Goal: Task Accomplishment & Management: Manage account settings

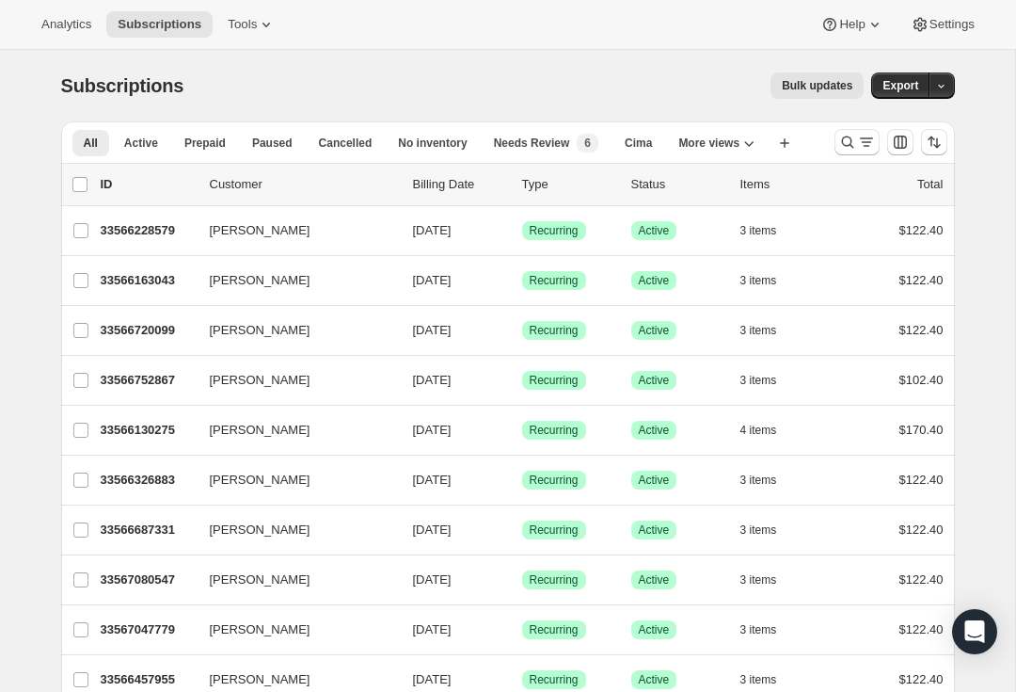
click at [350, 239] on button "[PERSON_NAME]" at bounding box center [293, 230] width 188 height 30
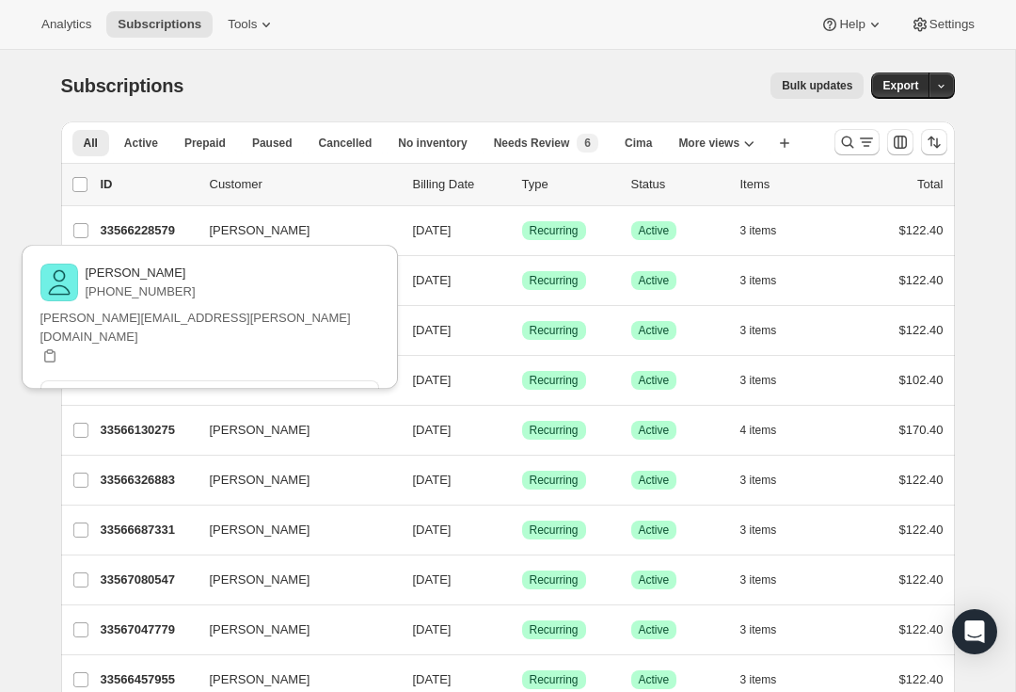
click at [273, 234] on span "[PERSON_NAME]" at bounding box center [260, 230] width 101 height 19
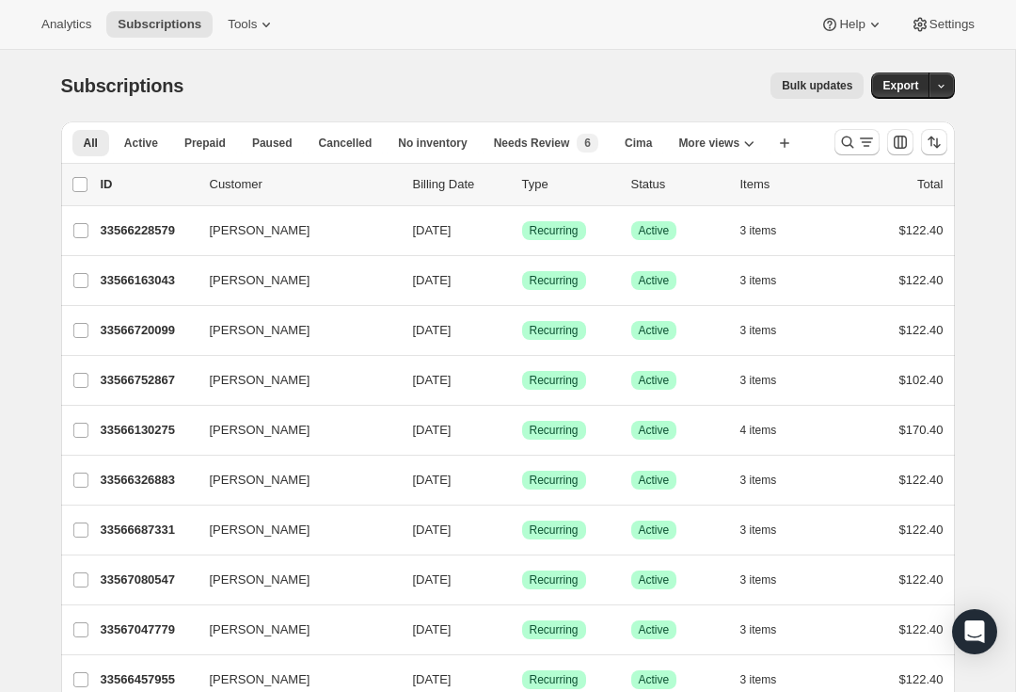
click at [144, 234] on p "33566228579" at bounding box center [148, 230] width 94 height 19
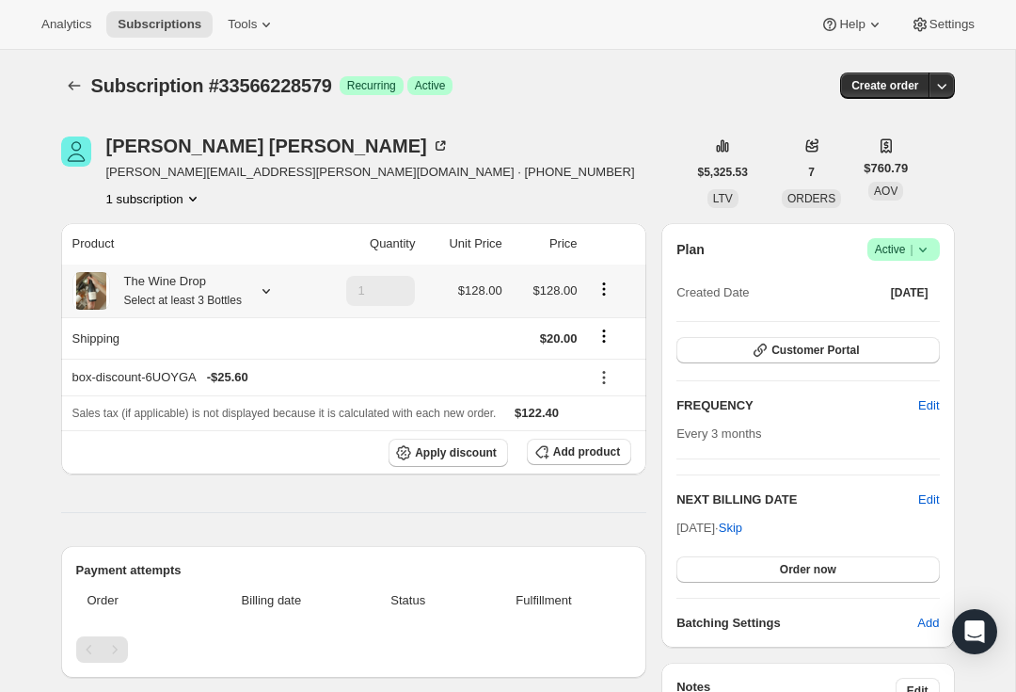
click at [242, 275] on div "The Wine Drop Select at least 3 Bottles" at bounding box center [176, 291] width 132 height 38
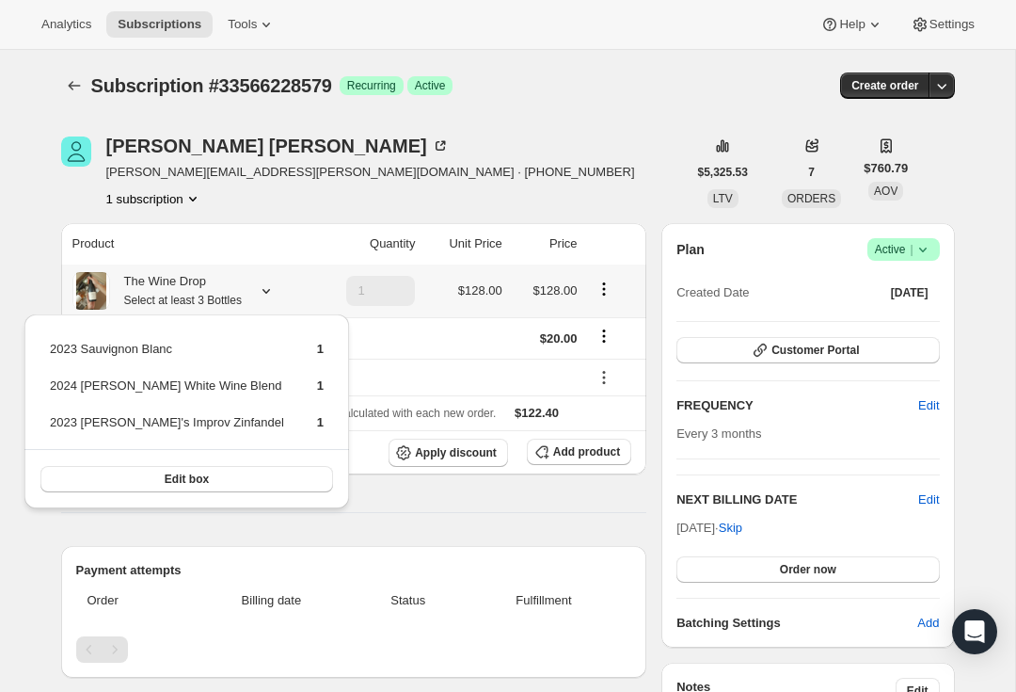
click at [276, 293] on icon at bounding box center [266, 290] width 19 height 19
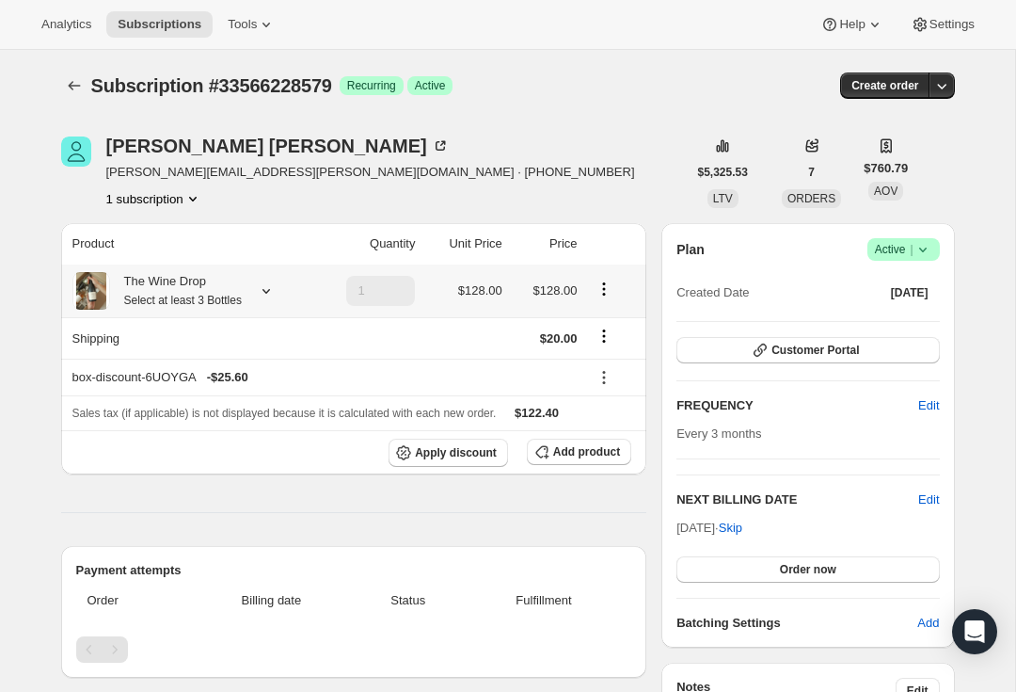
click at [612, 146] on div "[PERSON_NAME] [PERSON_NAME][EMAIL_ADDRESS][PERSON_NAME][DOMAIN_NAME] · [PHONE_N…" at bounding box center [374, 172] width 626 height 72
click at [183, 207] on icon "Product actions" at bounding box center [192, 198] width 19 height 19
click at [200, 534] on div "Product Quantity Unit Price Price The Wine Drop Select at least 3 Bottles 1 $12…" at bounding box center [354, 620] width 586 height 794
click at [603, 291] on icon "Product actions" at bounding box center [604, 288] width 19 height 19
click at [947, 86] on icon "button" at bounding box center [941, 85] width 19 height 19
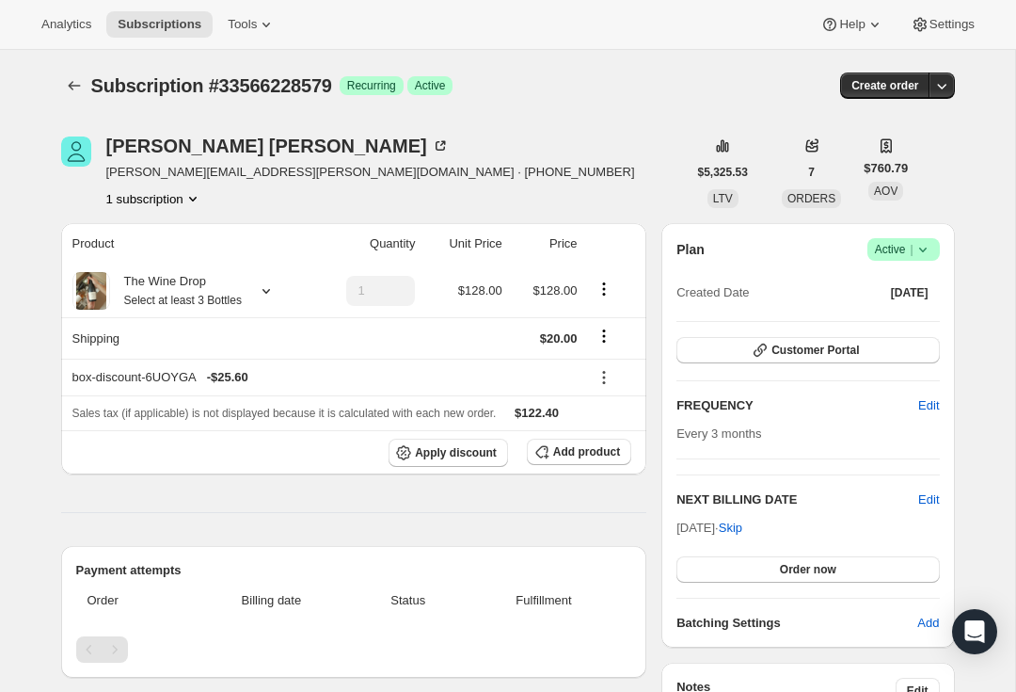
click at [600, 338] on icon "Shipping actions" at bounding box center [604, 335] width 19 height 19
click at [276, 298] on icon at bounding box center [266, 290] width 19 height 19
click at [787, 571] on span "Order now" at bounding box center [808, 569] width 56 height 15
click at [304, 518] on div "Product Quantity Unit Price Price The Wine Drop Select at least 3 Bottles 1 $12…" at bounding box center [354, 620] width 586 height 794
click at [226, 511] on div "Product Quantity Unit Price Price The Wine Drop Select at least 3 Bottles 1 $12…" at bounding box center [354, 620] width 586 height 794
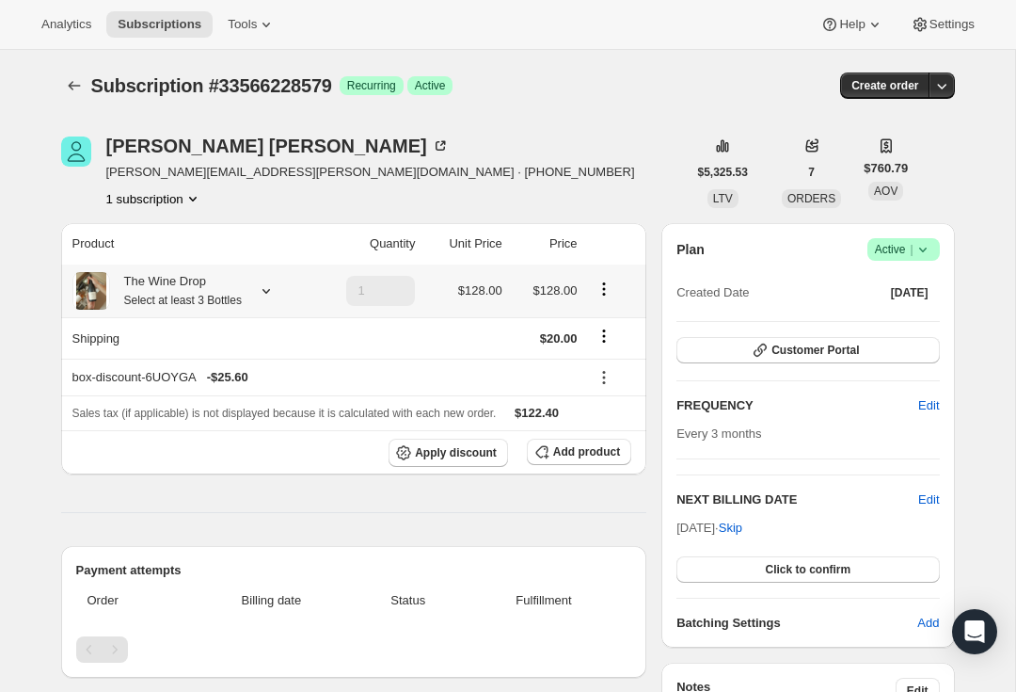
click at [70, 81] on icon "Subscriptions" at bounding box center [74, 85] width 19 height 19
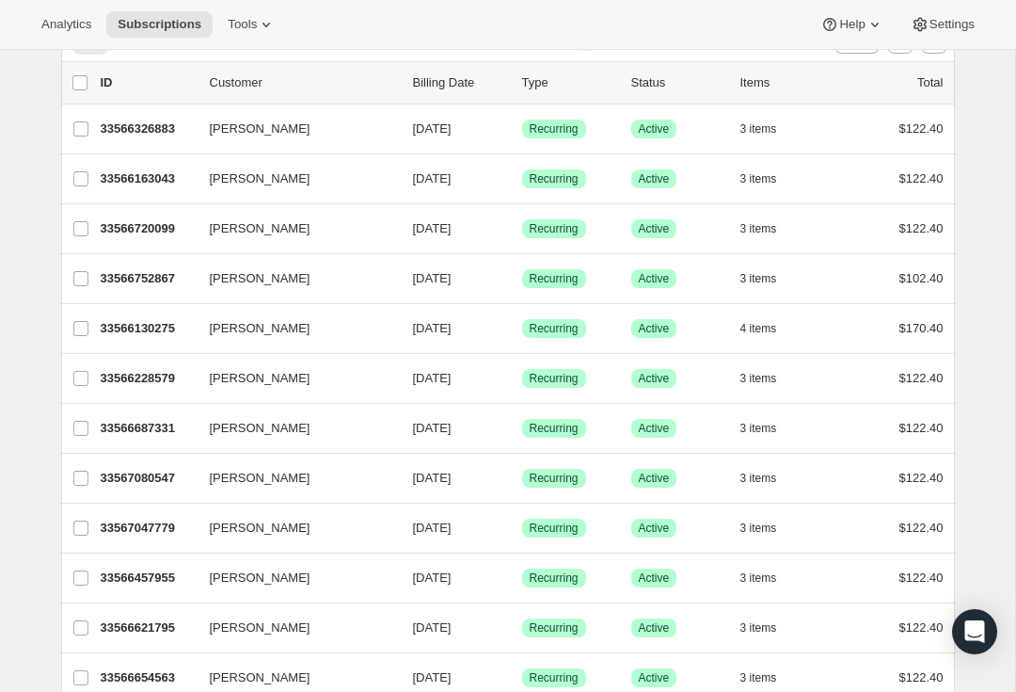
scroll to position [105, 0]
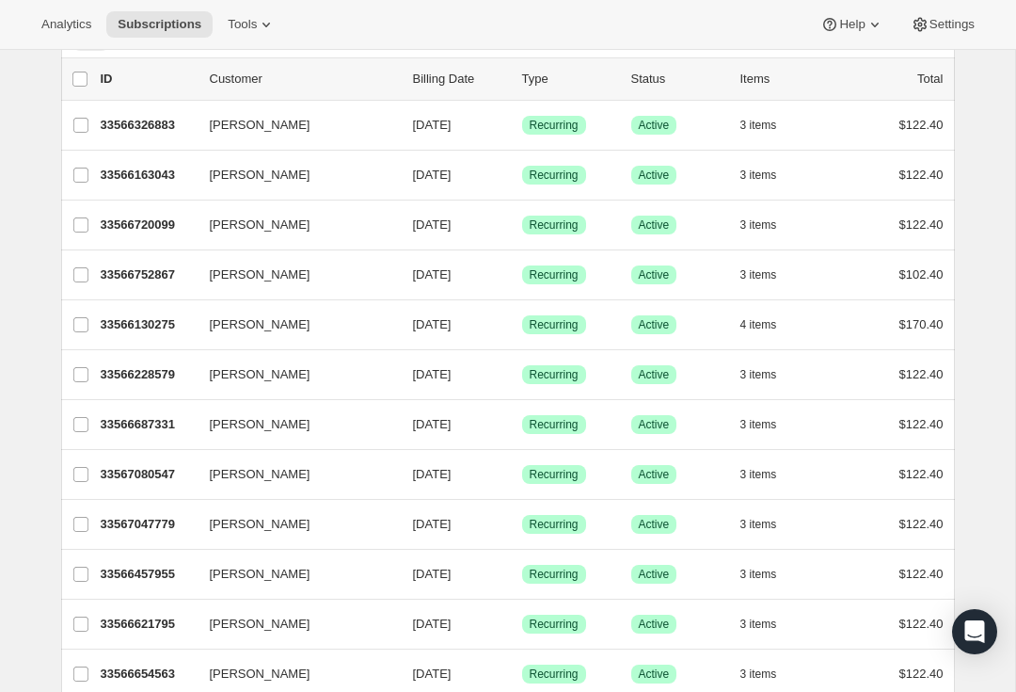
click at [282, 319] on span "[PERSON_NAME]" at bounding box center [260, 324] width 101 height 19
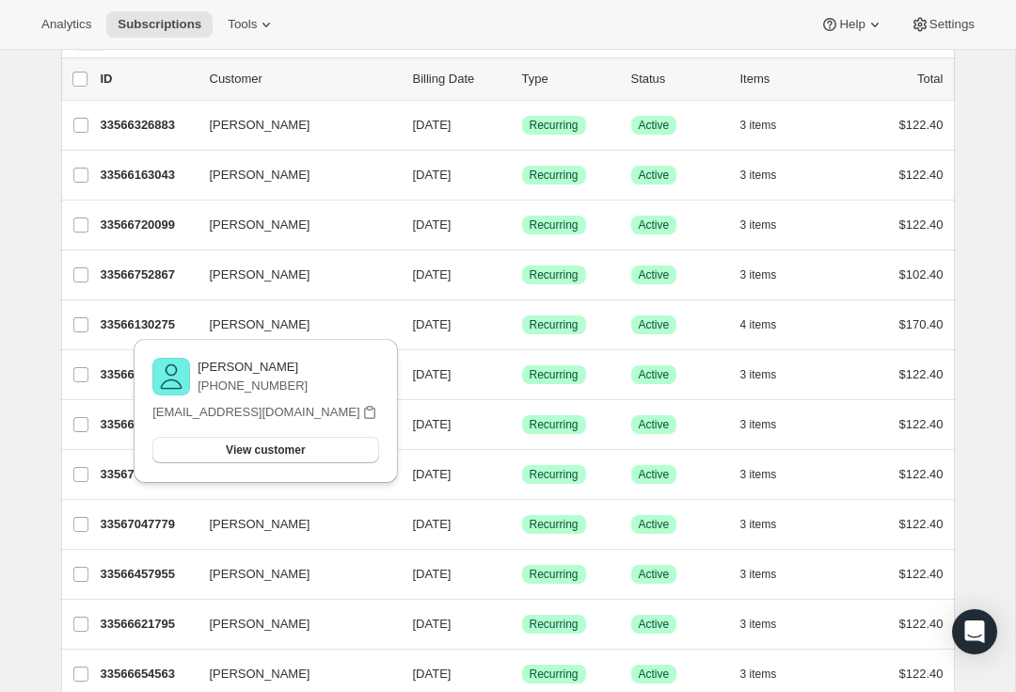
click at [267, 331] on span "[PERSON_NAME]" at bounding box center [260, 324] width 101 height 19
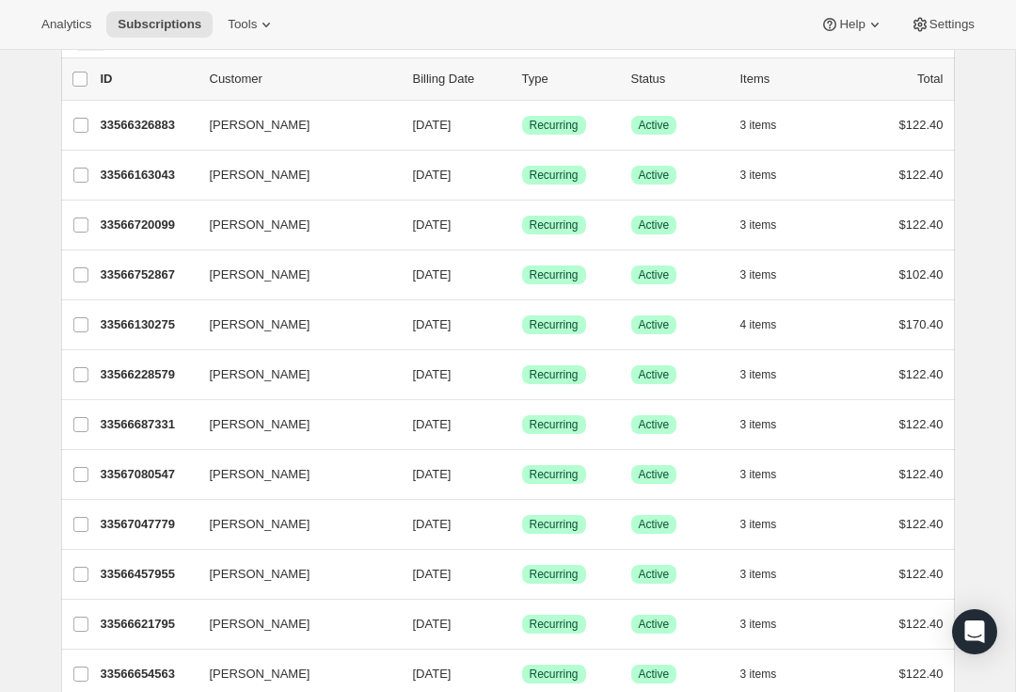
click at [790, 325] on icon "button" at bounding box center [787, 324] width 19 height 19
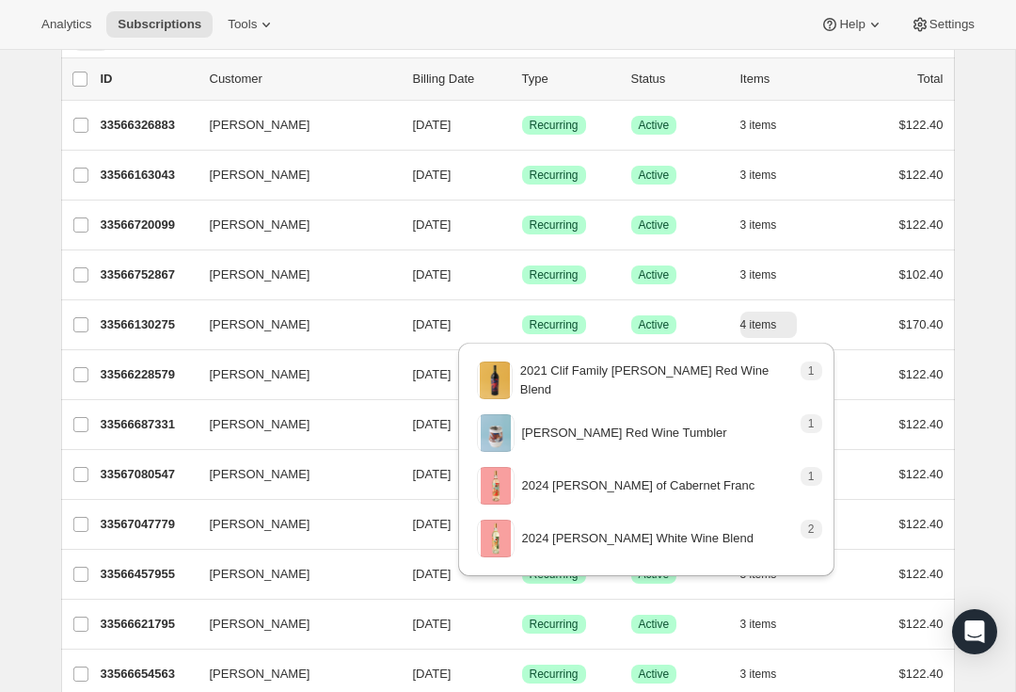
click at [789, 331] on icon "button" at bounding box center [787, 324] width 19 height 19
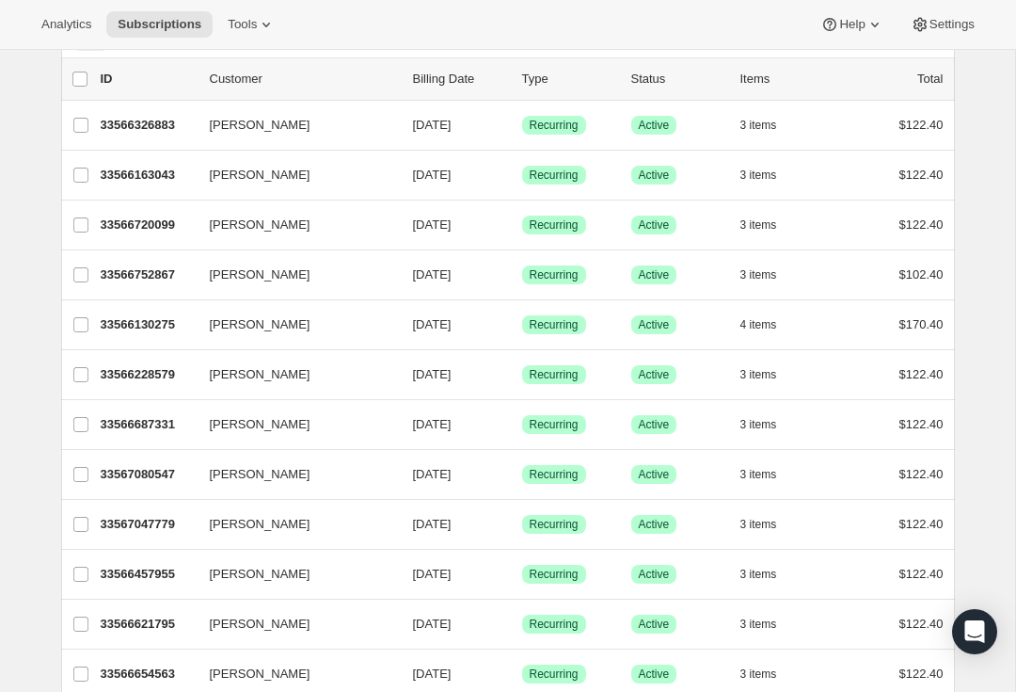
click at [790, 325] on icon "button" at bounding box center [787, 324] width 19 height 19
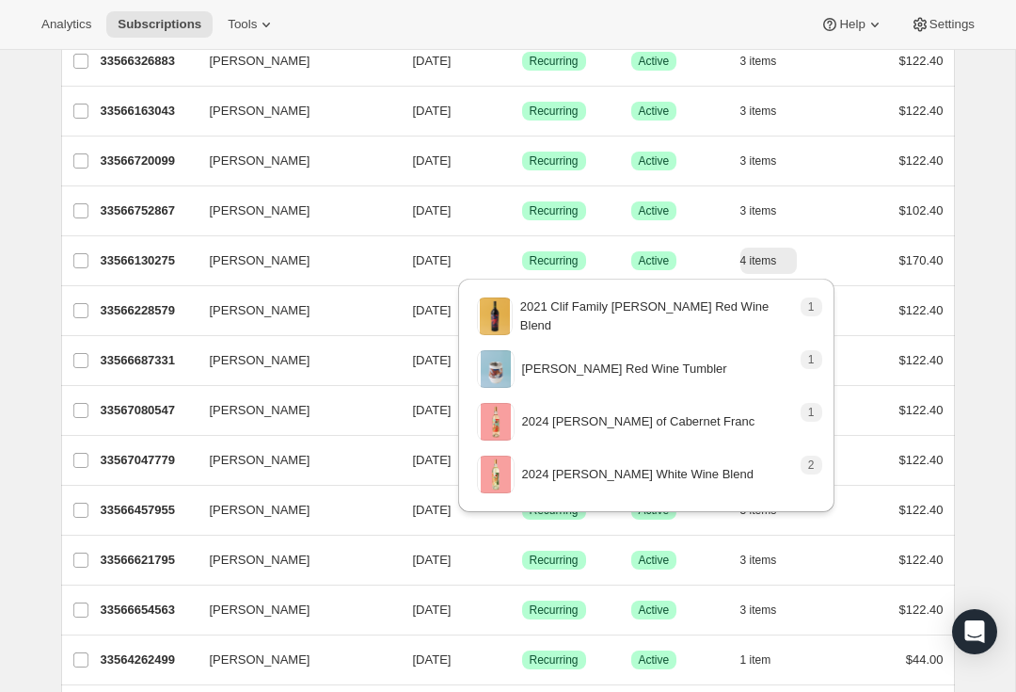
scroll to position [153, 0]
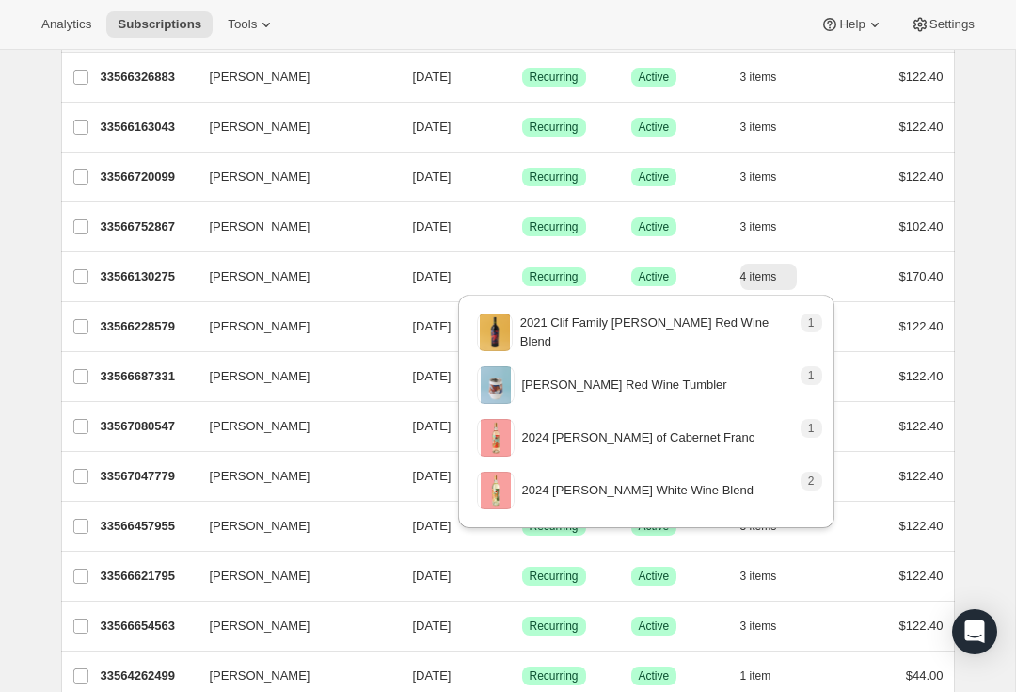
click at [777, 269] on span "4 items" at bounding box center [758, 276] width 37 height 15
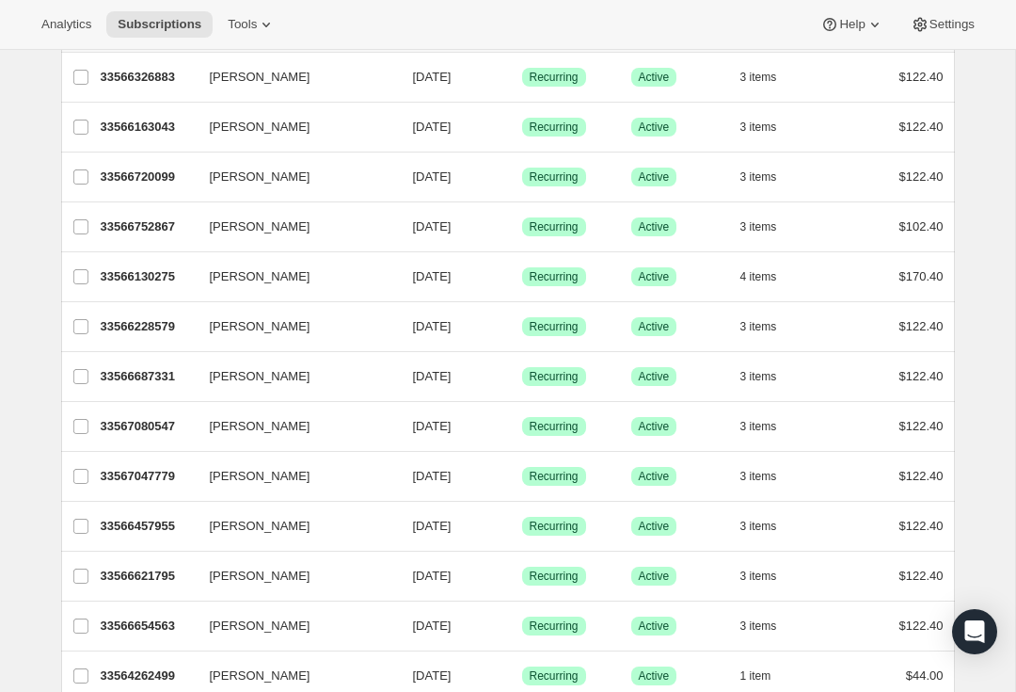
click at [135, 274] on p "33566130275" at bounding box center [148, 276] width 94 height 19
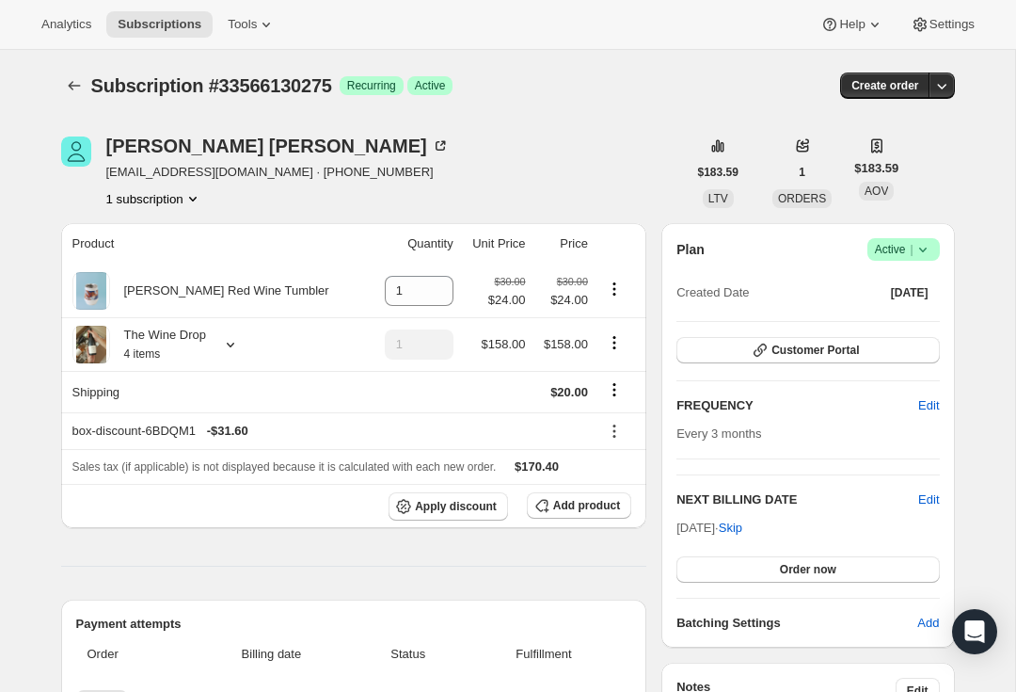
click at [169, 154] on div "[PERSON_NAME]" at bounding box center [277, 145] width 343 height 19
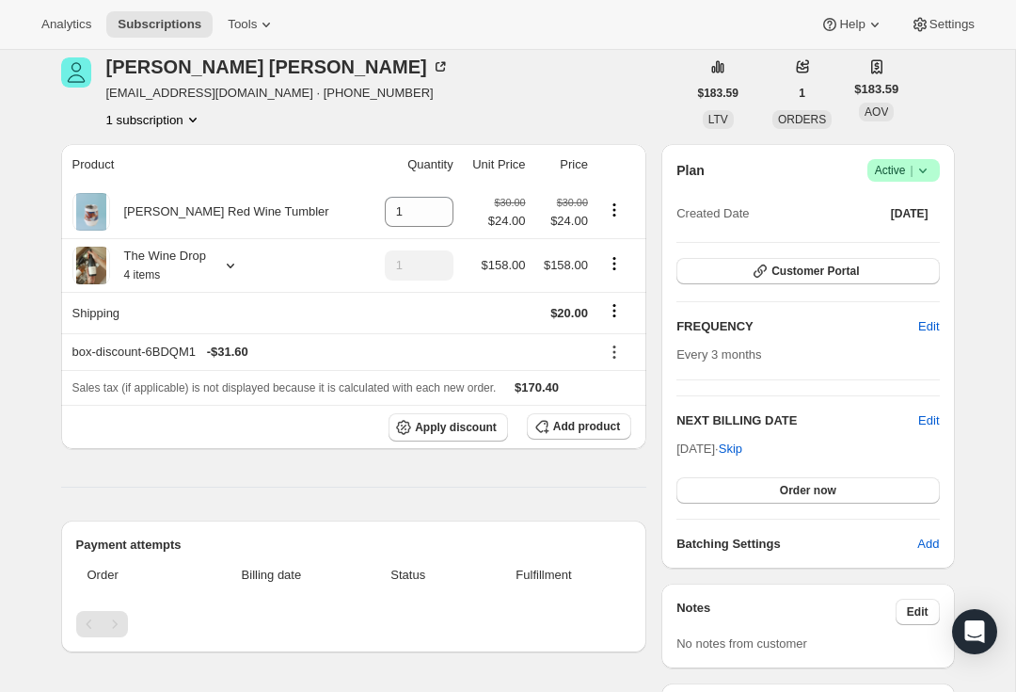
scroll to position [83, 0]
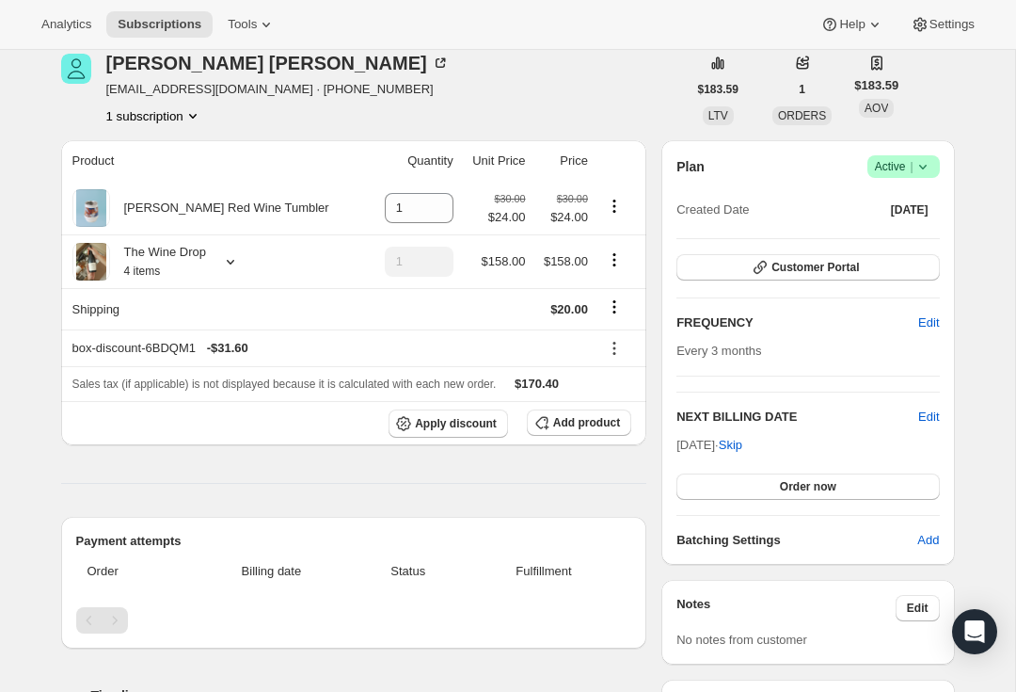
click at [881, 262] on button "Customer Portal" at bounding box center [807, 267] width 262 height 26
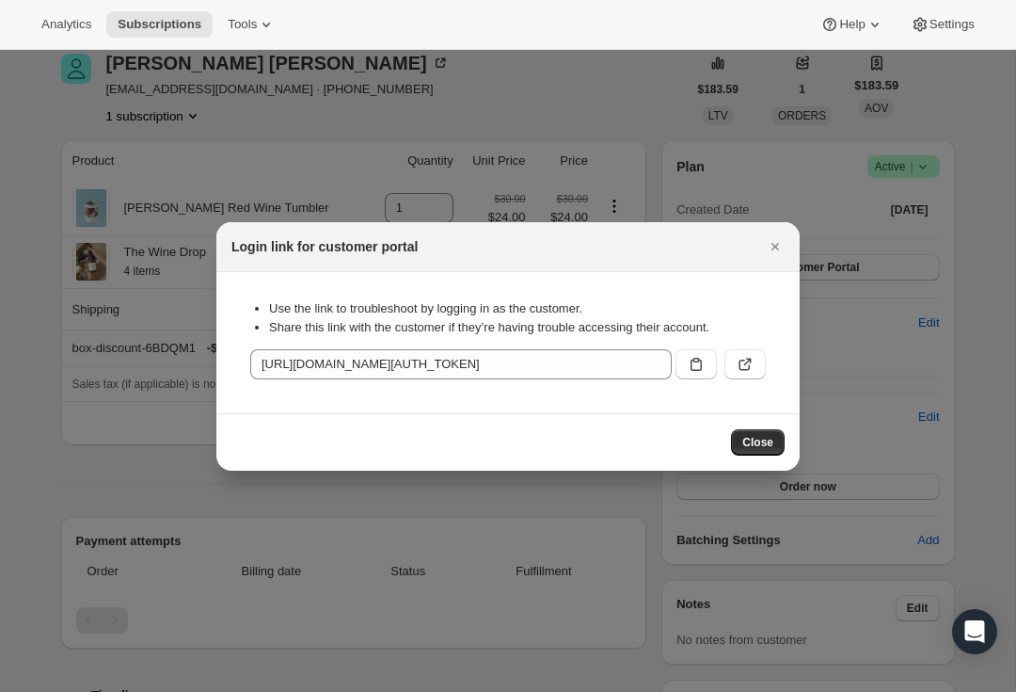
click at [745, 358] on icon ":rqf:" at bounding box center [745, 364] width 19 height 19
click at [779, 241] on icon "Close" at bounding box center [775, 246] width 19 height 19
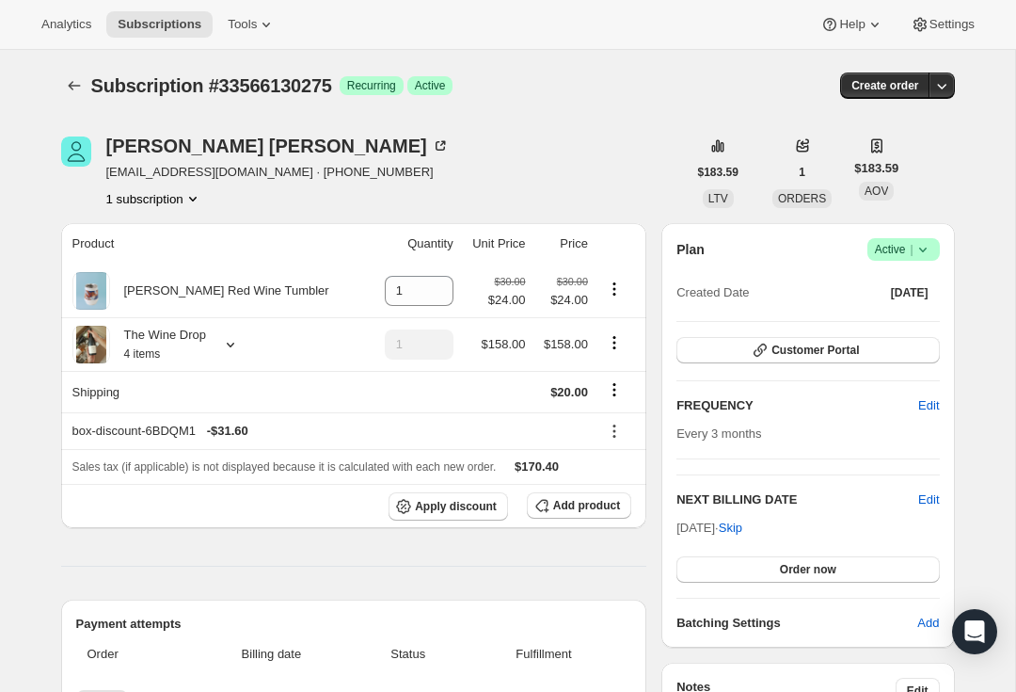
scroll to position [0, 0]
click at [793, 344] on span "Customer Portal" at bounding box center [814, 349] width 87 height 15
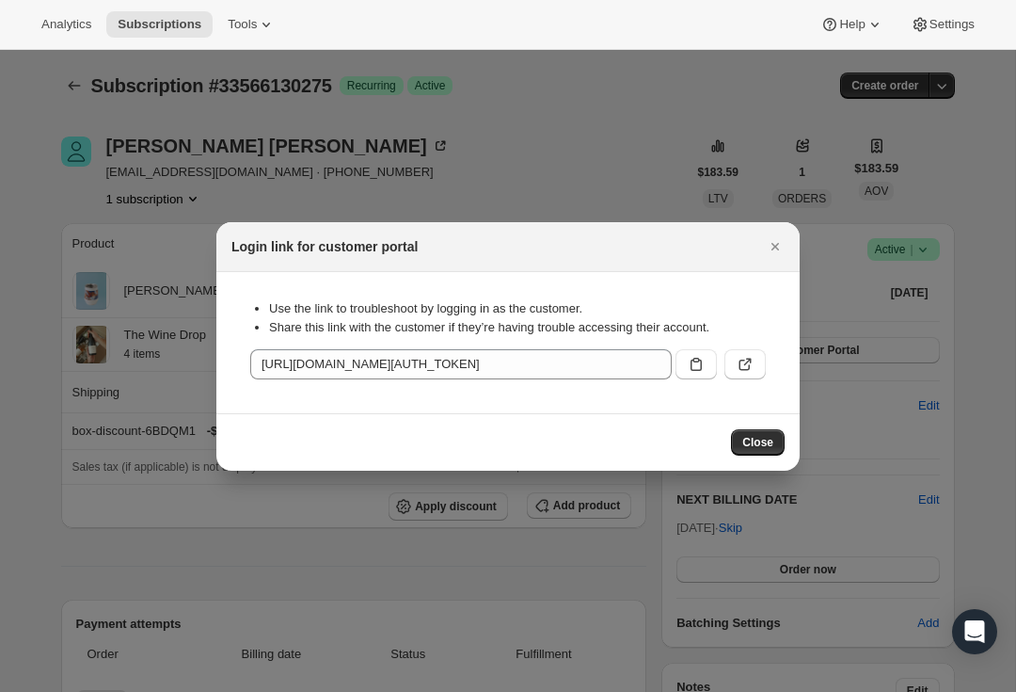
click at [739, 356] on icon ":rqf:" at bounding box center [745, 364] width 19 height 19
